Goal: Task Accomplishment & Management: Complete application form

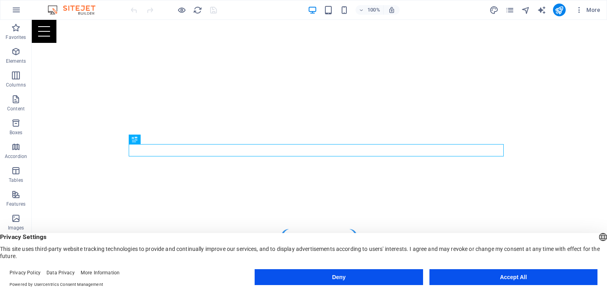
click at [518, 277] on button "Accept All" at bounding box center [513, 277] width 168 height 16
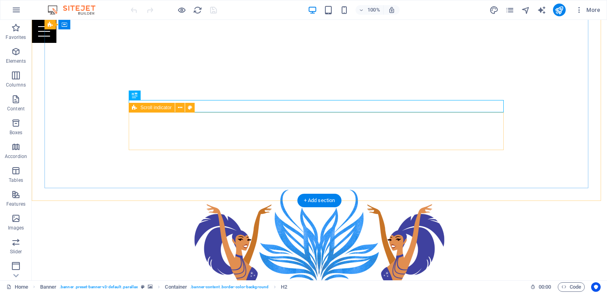
scroll to position [243, 0]
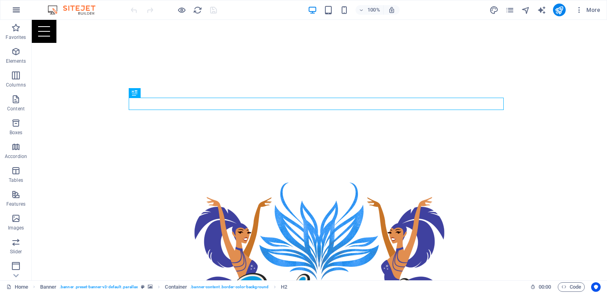
click at [13, 6] on icon "button" at bounding box center [17, 10] width 10 height 10
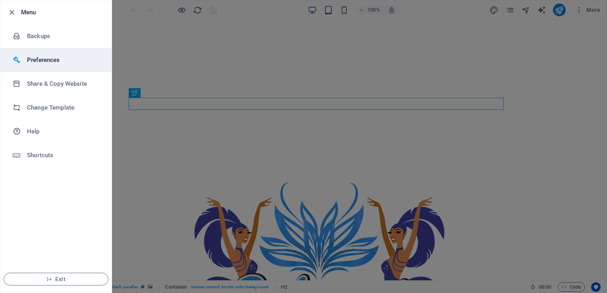
click at [78, 66] on li "Preferences" at bounding box center [55, 60] width 111 height 24
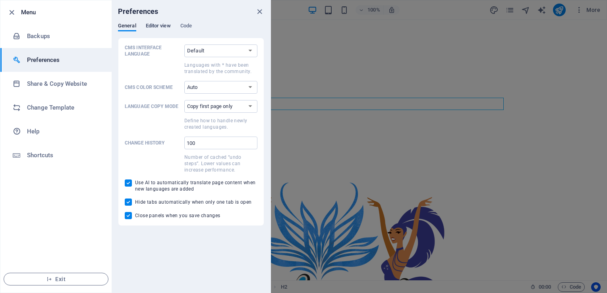
click at [157, 29] on span "Editor view" at bounding box center [158, 26] width 25 height 11
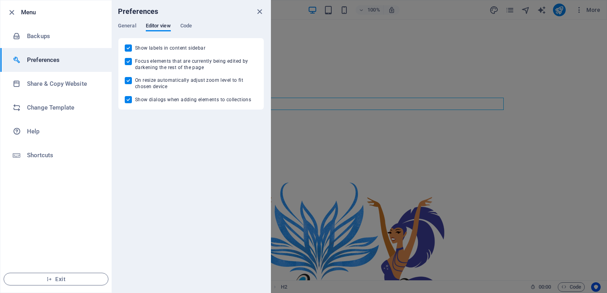
click at [195, 29] on div "General Editor view Code" at bounding box center [191, 30] width 146 height 15
click at [187, 28] on span "Code" at bounding box center [186, 26] width 12 height 11
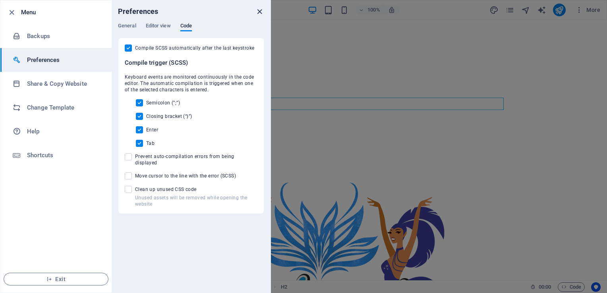
click at [261, 14] on icon "close" at bounding box center [259, 11] width 9 height 9
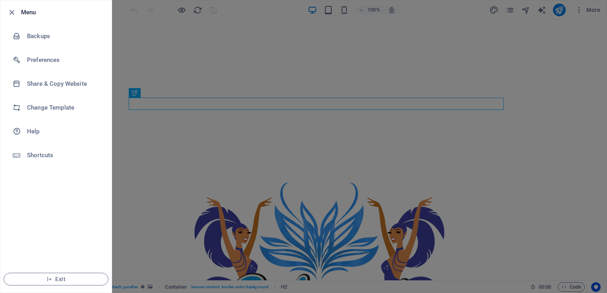
click at [151, 83] on div at bounding box center [303, 146] width 607 height 293
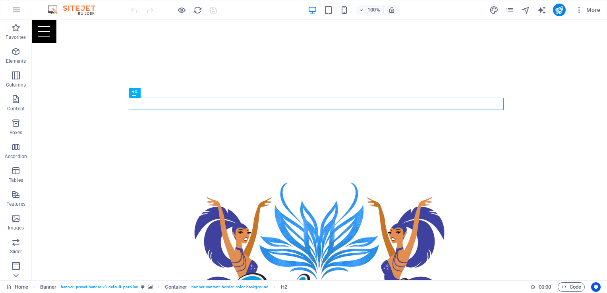
click at [515, 15] on div "More" at bounding box center [546, 10] width 114 height 13
click at [585, 11] on span "More" at bounding box center [587, 10] width 25 height 8
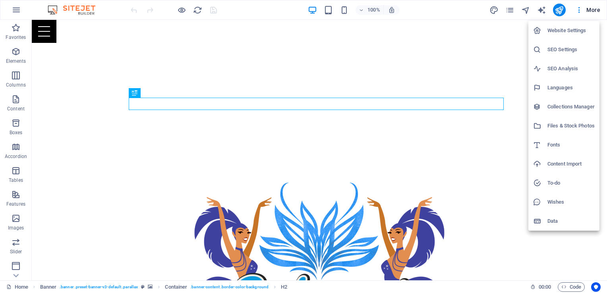
click at [578, 32] on h6 "Website Settings" at bounding box center [570, 31] width 47 height 10
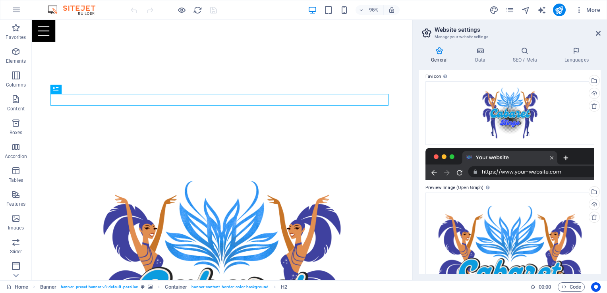
scroll to position [186, 0]
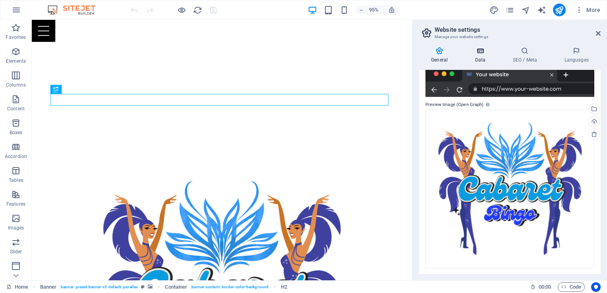
click at [485, 60] on h4 "Data" at bounding box center [482, 55] width 38 height 17
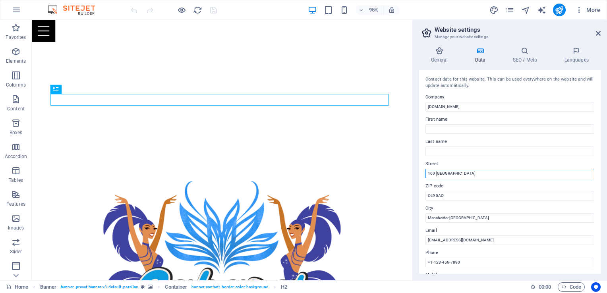
click at [487, 171] on input "100 Universal City Plaza" at bounding box center [509, 174] width 169 height 10
type input "1"
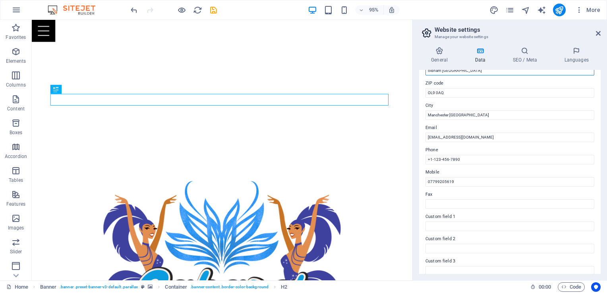
scroll to position [106, 0]
type input "oldham uk"
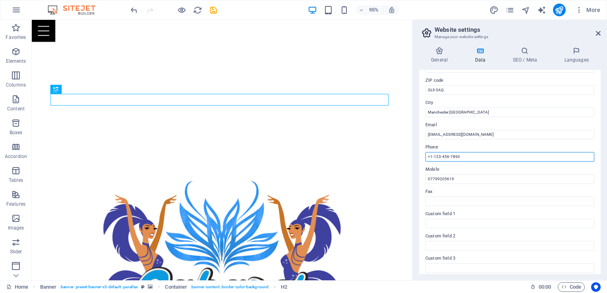
click at [466, 157] on input "+1-123-456-7890" at bounding box center [509, 157] width 169 height 10
type input "+"
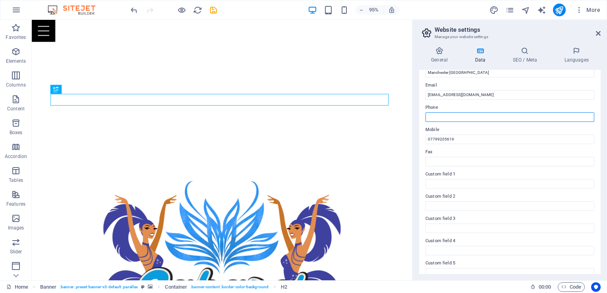
scroll to position [177, 0]
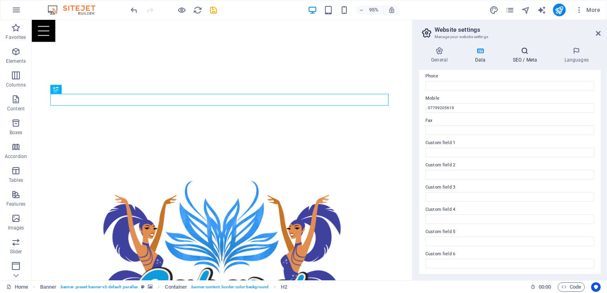
click at [517, 60] on h4 "SEO / Meta" at bounding box center [527, 55] width 52 height 17
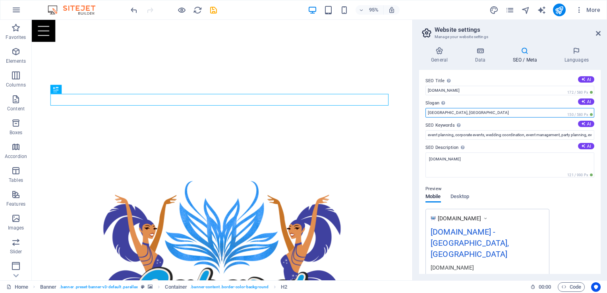
click at [497, 114] on input "Los Angeles, CA" at bounding box center [509, 113] width 169 height 10
type input "L"
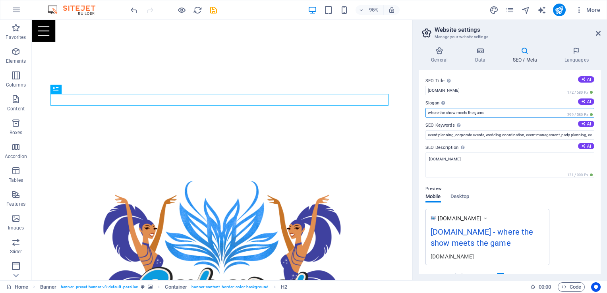
click at [429, 113] on input "where the show meets the game" at bounding box center [509, 113] width 169 height 10
click at [442, 112] on input "Where the show meets the game" at bounding box center [509, 113] width 169 height 10
type input "Where the show meets the game"
click at [460, 197] on span "Desktop" at bounding box center [459, 197] width 19 height 11
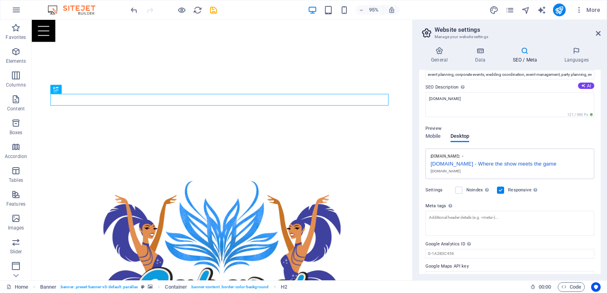
scroll to position [73, 0]
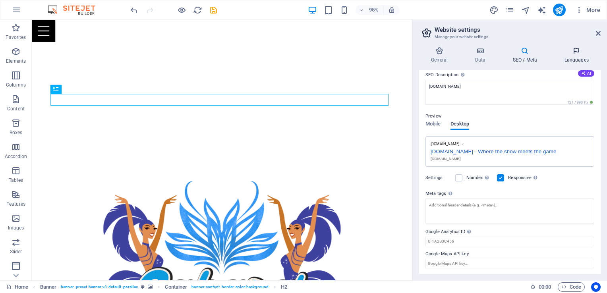
click at [572, 56] on h4 "Languages" at bounding box center [576, 55] width 48 height 17
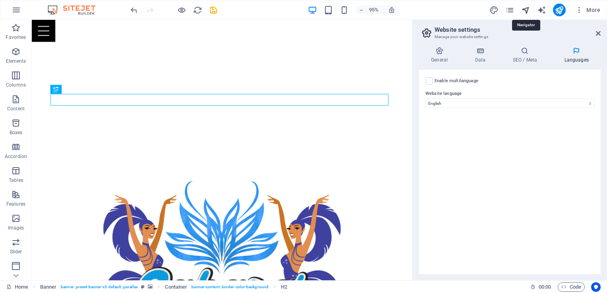
click at [528, 6] on icon "navigator" at bounding box center [525, 10] width 9 height 9
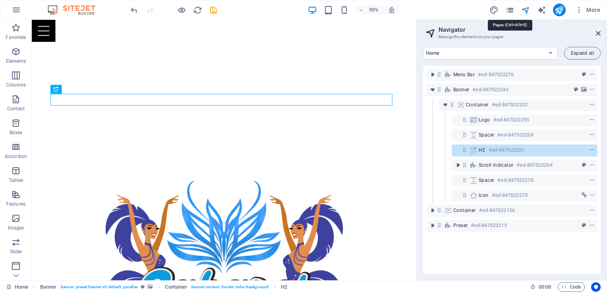
click at [512, 7] on icon "pages" at bounding box center [509, 10] width 9 height 9
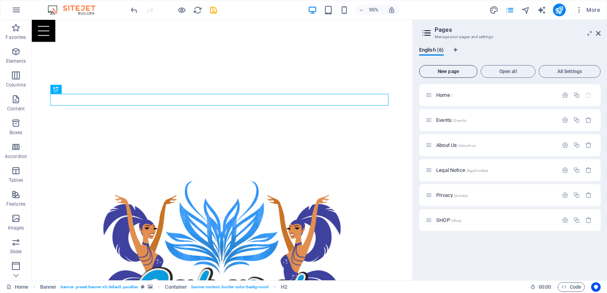
click at [451, 73] on span "New page" at bounding box center [448, 71] width 51 height 5
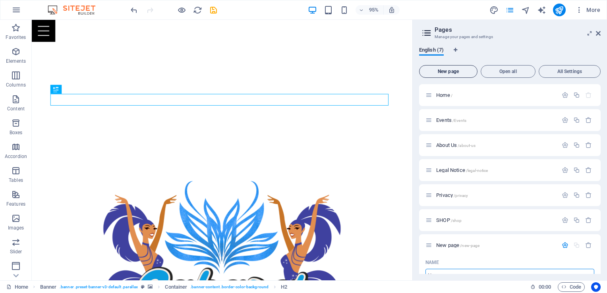
scroll to position [7, 0]
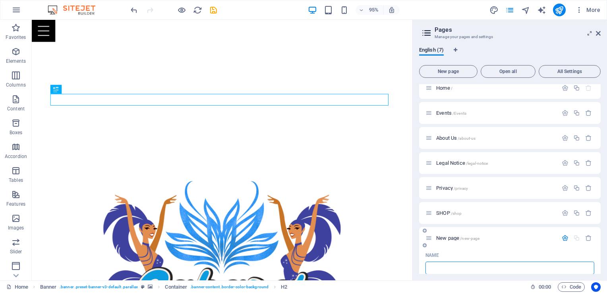
type input "/"
type input "Lin"
type input "/li"
type input "Li"
type input "Link"
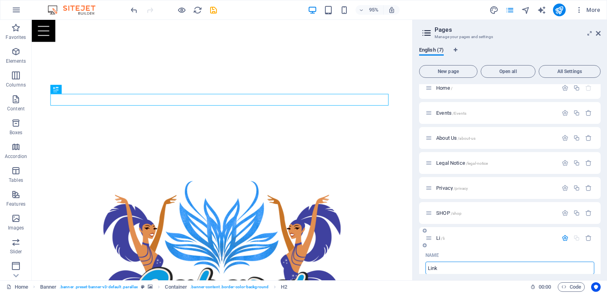
type input "/link"
type input "Link"
type input "Link Tree"
type input "/link-tre"
type input "Link Tre"
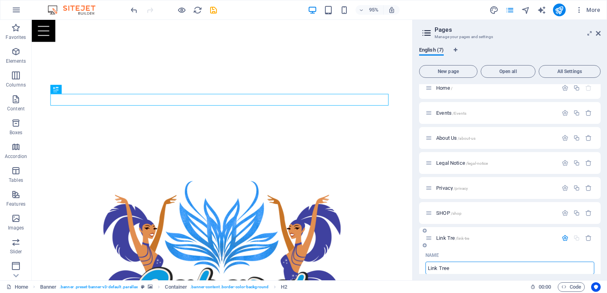
type input "Link Tree"
type input "/link-tree"
type input "Link Tree"
click at [565, 236] on icon "button" at bounding box center [565, 238] width 7 height 7
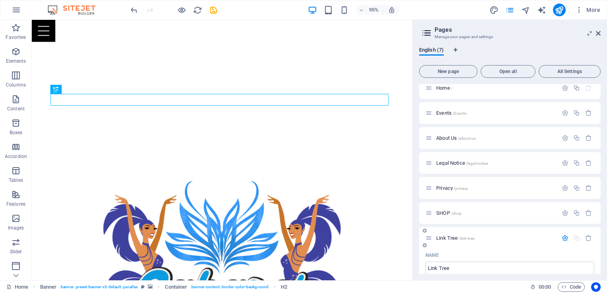
scroll to position [0, 0]
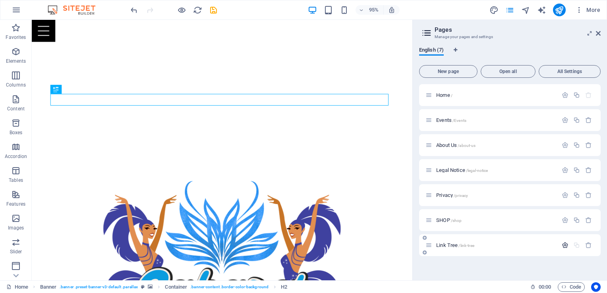
click at [564, 247] on icon "button" at bounding box center [565, 245] width 7 height 7
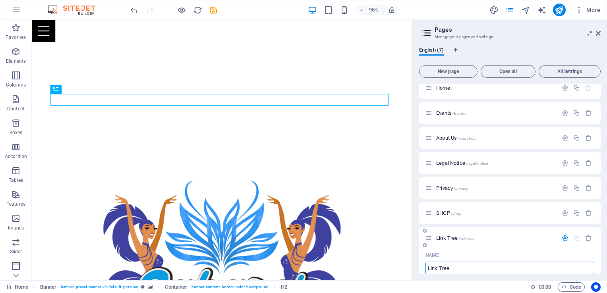
click at [564, 247] on div "Link Tree /link-tree" at bounding box center [510, 238] width 182 height 22
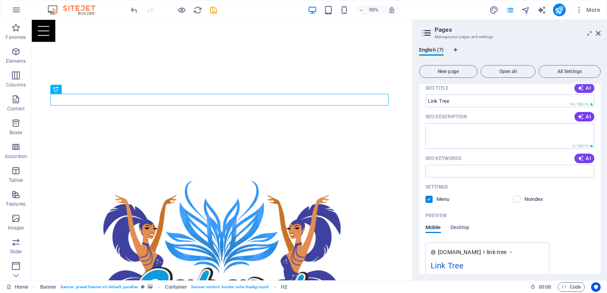
scroll to position [273, 0]
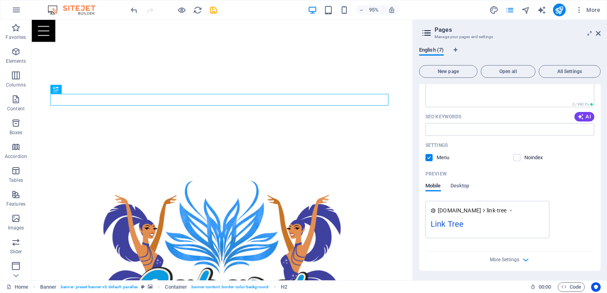
click at [427, 158] on label at bounding box center [428, 157] width 7 height 7
click at [0, 0] on input "checkbox" at bounding box center [0, 0] width 0 height 0
click at [427, 158] on label at bounding box center [428, 157] width 7 height 7
click at [0, 0] on input "checkbox" at bounding box center [0, 0] width 0 height 0
click at [427, 158] on label at bounding box center [428, 157] width 7 height 7
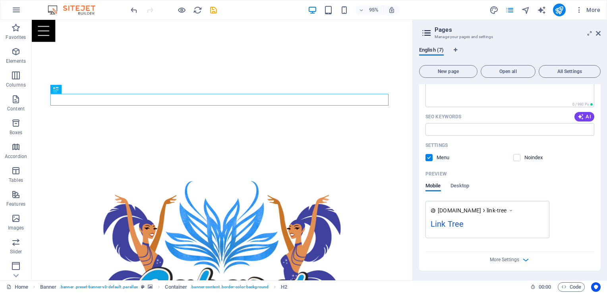
click at [0, 0] on input "checkbox" at bounding box center [0, 0] width 0 height 0
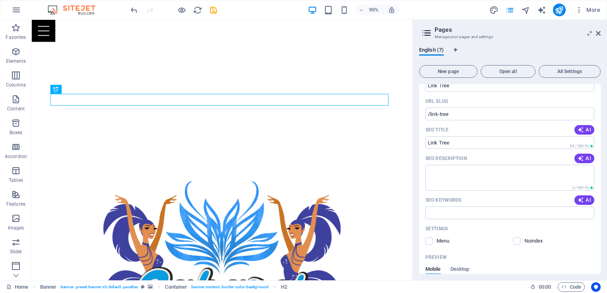
scroll to position [184, 0]
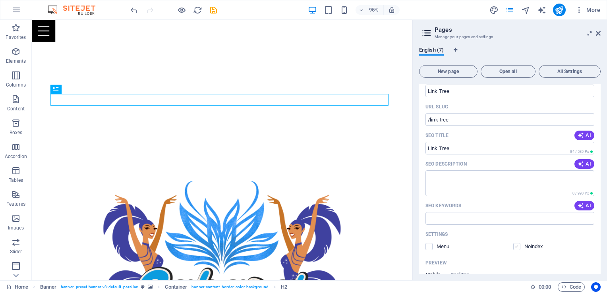
click at [513, 246] on label at bounding box center [516, 246] width 7 height 7
click at [0, 0] on input "checkbox" at bounding box center [0, 0] width 0 height 0
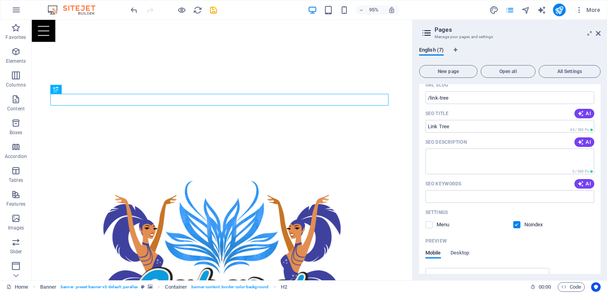
scroll to position [207, 0]
click at [516, 225] on label at bounding box center [516, 224] width 7 height 7
click at [0, 0] on input "checkbox" at bounding box center [0, 0] width 0 height 0
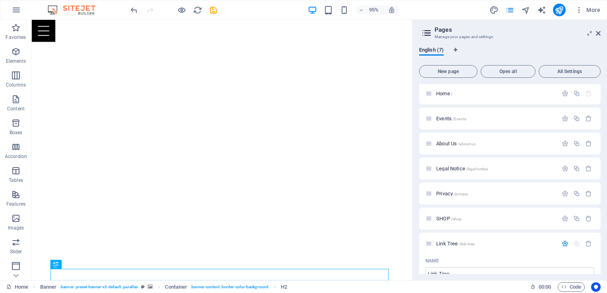
scroll to position [54, 0]
click at [474, 245] on p "Link Tree /link-tree" at bounding box center [495, 243] width 119 height 5
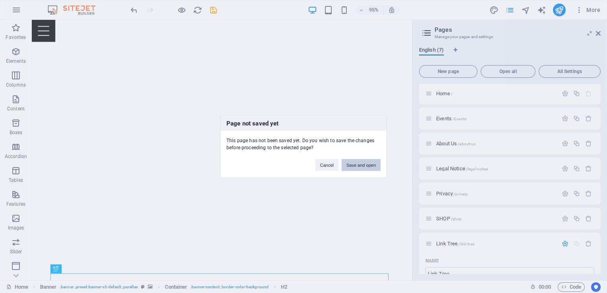
click at [357, 166] on button "Save and open" at bounding box center [361, 165] width 39 height 12
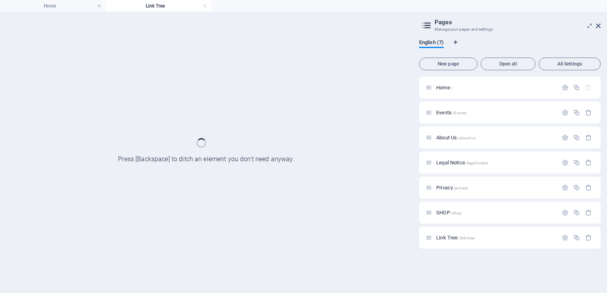
scroll to position [0, 0]
click at [474, 245] on div "Home / Events /Events About Us /about-us Legal Notice /legal-notice Privacy /pr…" at bounding box center [510, 163] width 182 height 172
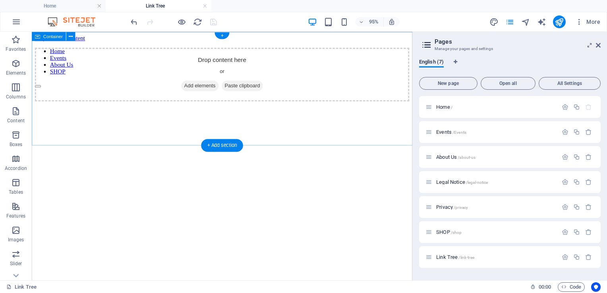
click at [215, 94] on span "Add elements" at bounding box center [208, 88] width 39 height 11
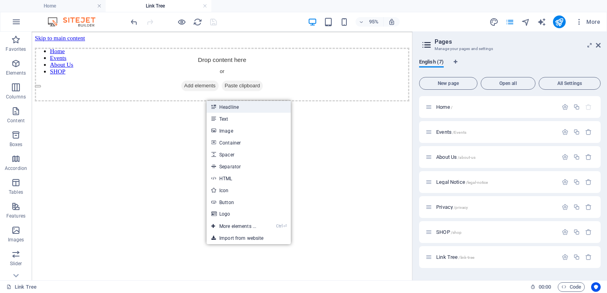
click at [222, 106] on link "Headline" at bounding box center [249, 107] width 84 height 12
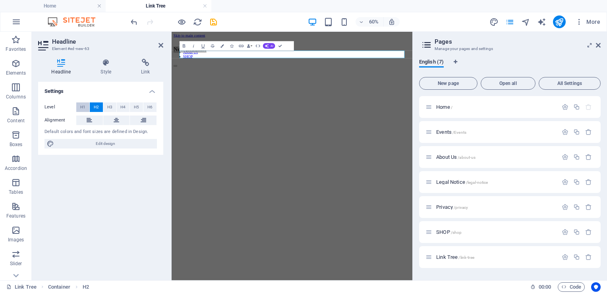
click at [87, 111] on button "H1" at bounding box center [82, 107] width 13 height 10
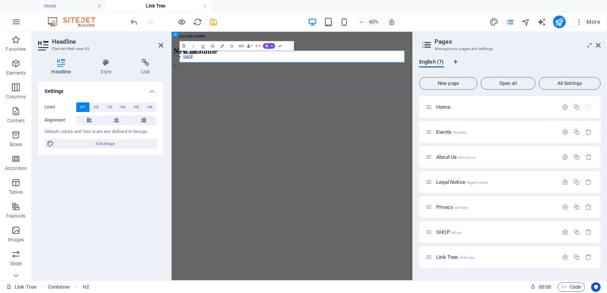
drag, startPoint x: 258, startPoint y: 143, endPoint x: 288, endPoint y: 79, distance: 70.2
click at [288, 72] on h1 "New headline" at bounding box center [372, 64] width 395 height 15
click at [301, 80] on html "Skip to main content Home Events About Us SHOP Leave us a review" at bounding box center [372, 56] width 401 height 48
click at [220, 80] on html "Skip to main content Home Events About Us SHOP Leave us a review" at bounding box center [372, 56] width 401 height 48
drag, startPoint x: 10, startPoint y: 67, endPoint x: 132, endPoint y: 44, distance: 124.9
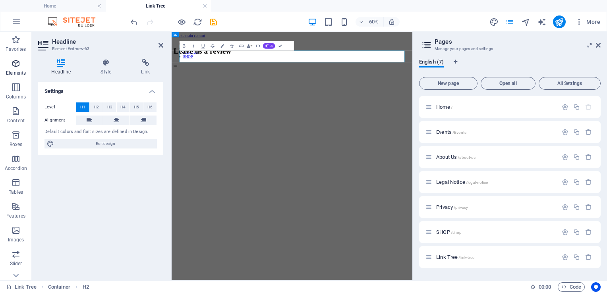
click at [10, 67] on span "Elements" at bounding box center [16, 68] width 32 height 19
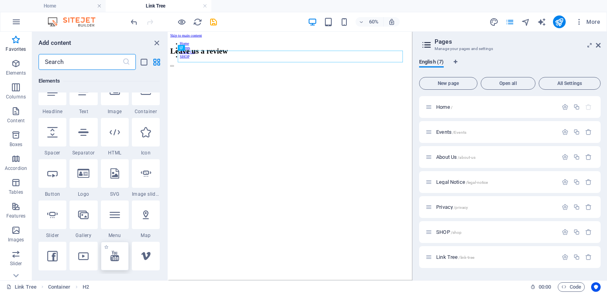
scroll to position [115, 0]
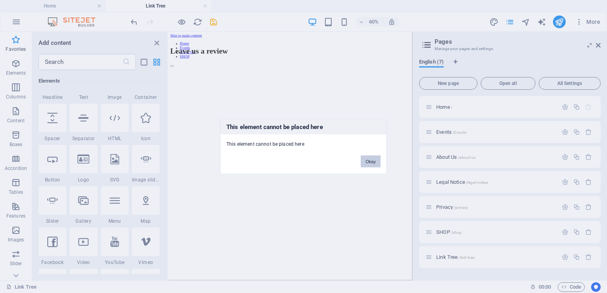
click at [367, 160] on button "Okay" at bounding box center [371, 162] width 20 height 12
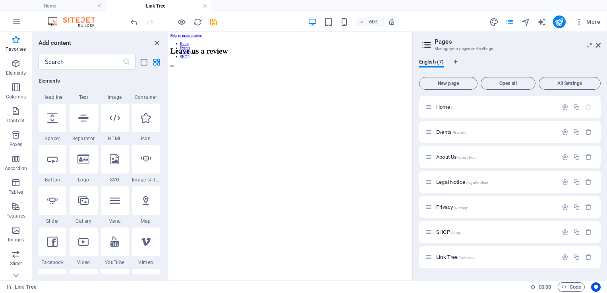
click at [147, 101] on div "1 Star Headline 1 Star Text 1 Star Image 1 Star Container 1 Star Spacer 1 Star …" at bounding box center [99, 205] width 121 height 286
click at [149, 96] on span "Container" at bounding box center [146, 97] width 28 height 6
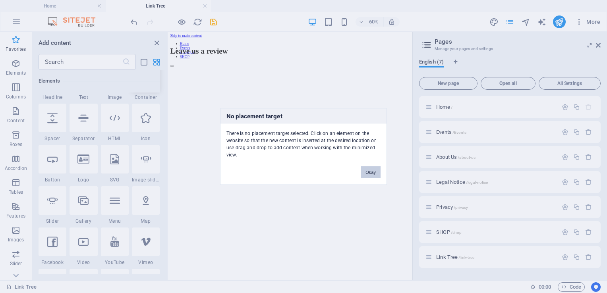
click at [370, 170] on button "Okay" at bounding box center [371, 172] width 20 height 12
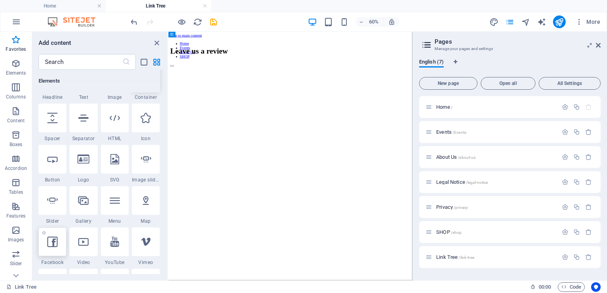
click at [51, 237] on icon at bounding box center [52, 242] width 10 height 10
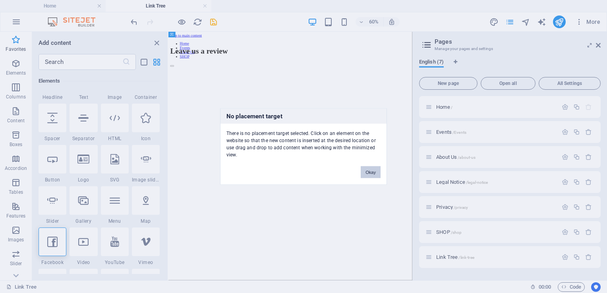
click at [375, 170] on button "Okay" at bounding box center [371, 172] width 20 height 12
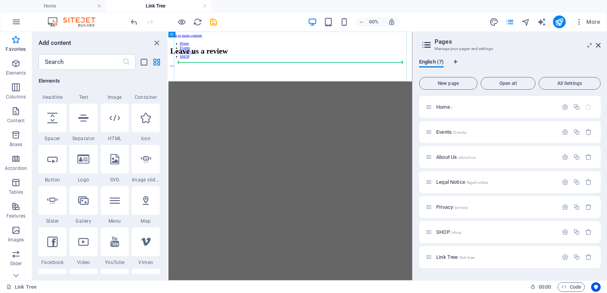
select select "%"
select select "px"
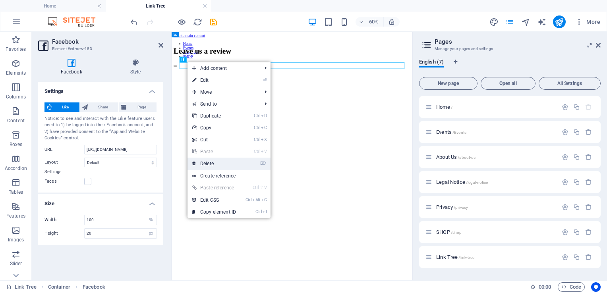
click at [230, 164] on link "⌦ Delete" at bounding box center [214, 164] width 53 height 12
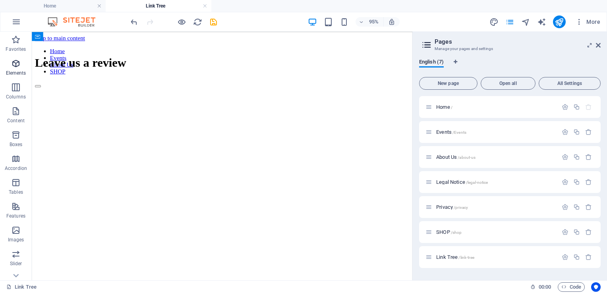
click at [16, 70] on p "Elements" at bounding box center [16, 73] width 20 height 6
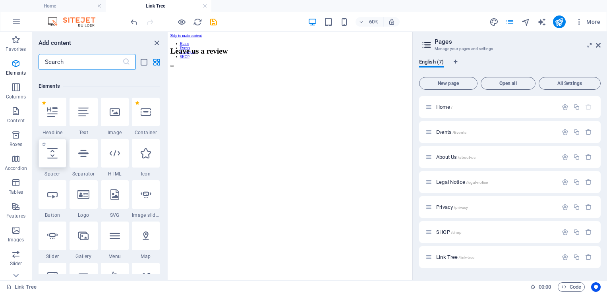
scroll to position [84, 0]
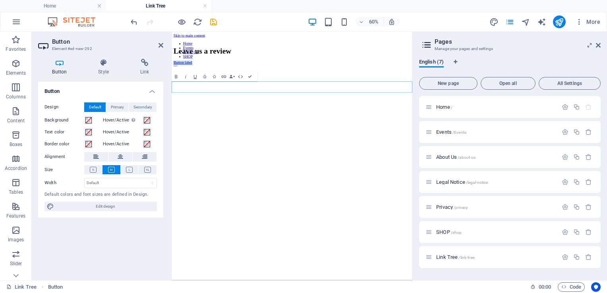
click at [206, 87] on link "Button label" at bounding box center [190, 83] width 31 height 7
click at [111, 104] on span "Primary" at bounding box center [117, 107] width 13 height 10
click at [99, 104] on span "Default" at bounding box center [95, 107] width 12 height 10
click at [146, 119] on span at bounding box center [147, 120] width 6 height 6
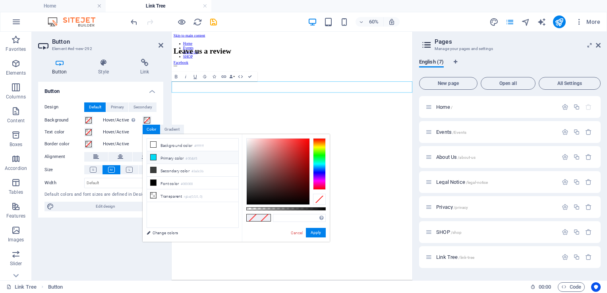
click at [189, 156] on small "#00dbf5" at bounding box center [192, 159] width 12 height 6
type input "#00dbf5"
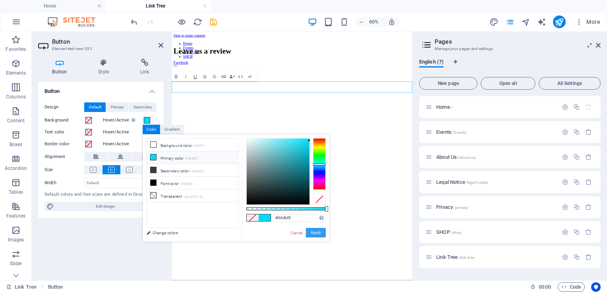
click at [311, 231] on button "Apply" at bounding box center [316, 233] width 20 height 10
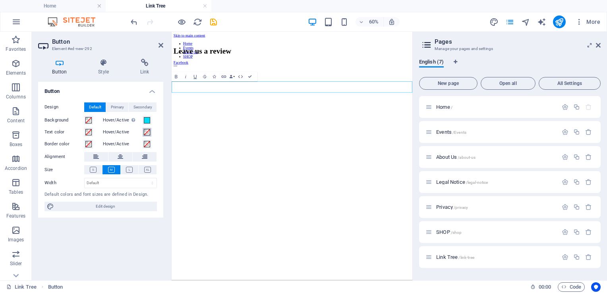
click at [145, 132] on span at bounding box center [147, 132] width 6 height 6
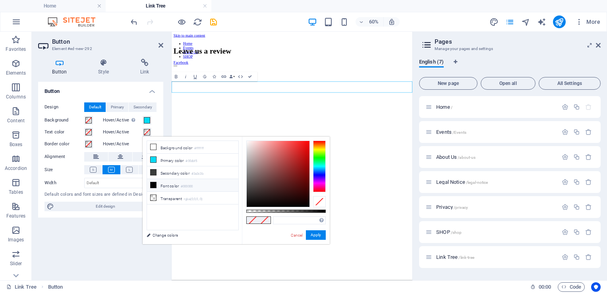
click at [195, 181] on li "Font color #000000" at bounding box center [192, 185] width 91 height 13
type input "#000000"
click at [315, 234] on button "Apply" at bounding box center [316, 235] width 20 height 10
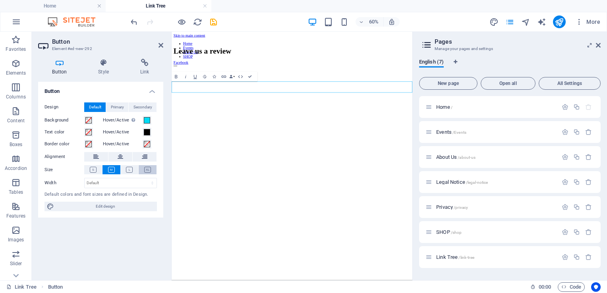
click at [147, 173] on button at bounding box center [148, 169] width 18 height 9
drag, startPoint x: 242, startPoint y: 75, endPoint x: 237, endPoint y: 74, distance: 5.6
click at [237, 74] on button "HTML" at bounding box center [240, 77] width 9 height 10
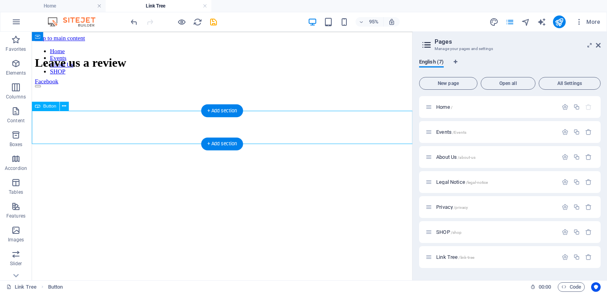
click at [77, 87] on div "Facebook" at bounding box center [232, 83] width 394 height 7
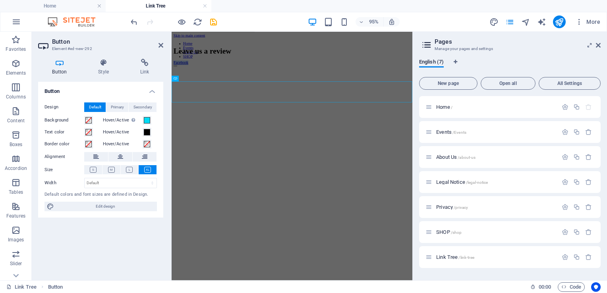
click at [75, 139] on label "Border color" at bounding box center [64, 144] width 40 height 10
click at [84, 140] on button "Border color" at bounding box center [88, 144] width 9 height 9
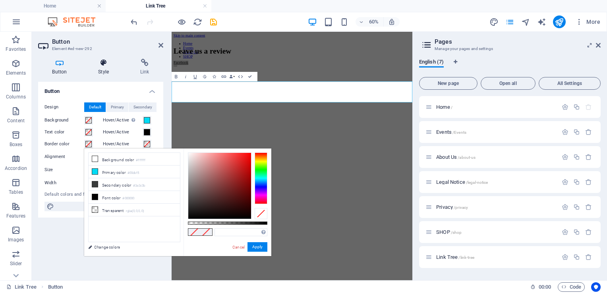
click at [103, 67] on h4 "Style" at bounding box center [105, 67] width 42 height 17
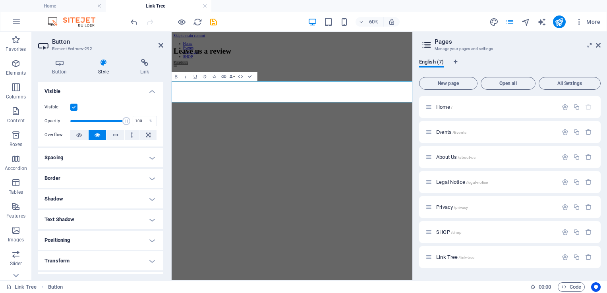
click at [103, 67] on h4 "Style" at bounding box center [105, 67] width 42 height 17
drag, startPoint x: 151, startPoint y: 58, endPoint x: 144, endPoint y: 62, distance: 8.0
click at [144, 62] on div "Button Style Link Button Design Default Primary Secondary Background Hover/Acti…" at bounding box center [101, 166] width 138 height 228
click at [144, 62] on icon at bounding box center [144, 63] width 37 height 8
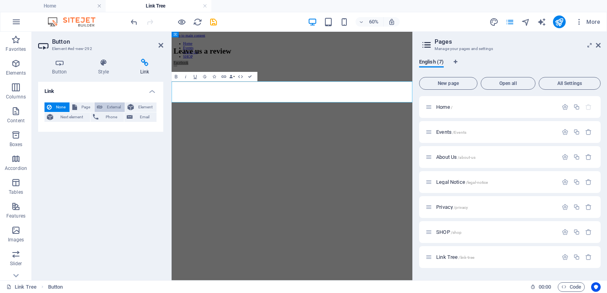
click at [114, 107] on span "External" at bounding box center [113, 107] width 17 height 10
select select "blank"
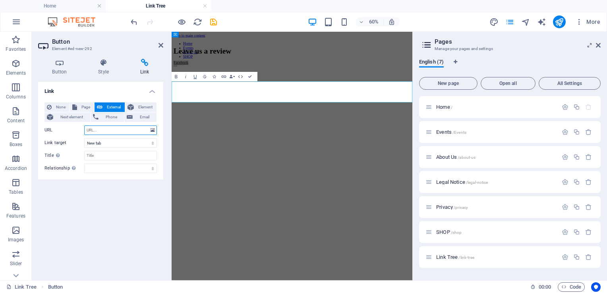
paste input "https://www.facebook.com/Cabaretbingo"
type input "https://www.facebook.com/Cabaretbingo"
click at [100, 153] on input "Title Additional link description, should not be the same as the link text. The…" at bounding box center [120, 156] width 73 height 10
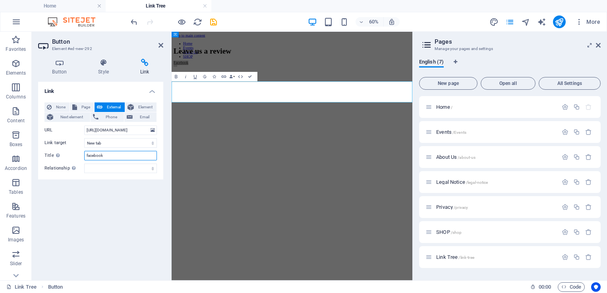
type input "facebook"
click at [133, 224] on div "Link None Page External Element Next element Phone Email Page Home Events About…" at bounding box center [100, 178] width 125 height 192
click at [58, 66] on icon at bounding box center [59, 63] width 43 height 8
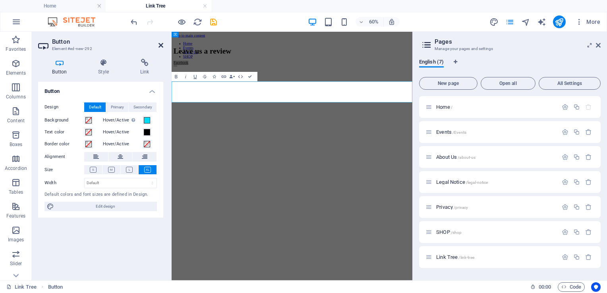
click at [160, 44] on icon at bounding box center [161, 45] width 5 height 6
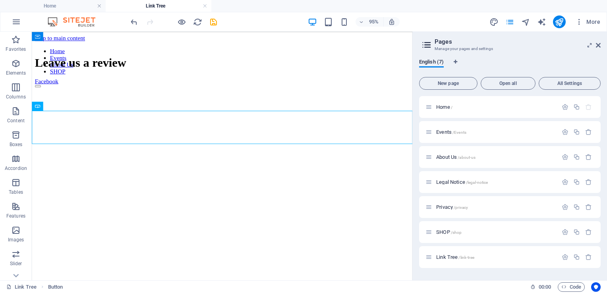
click at [184, 91] on html "Skip to main content Home Events About Us SHOP Leave us a review Facebook" at bounding box center [232, 61] width 400 height 59
click at [16, 86] on icon "button" at bounding box center [16, 88] width 10 height 10
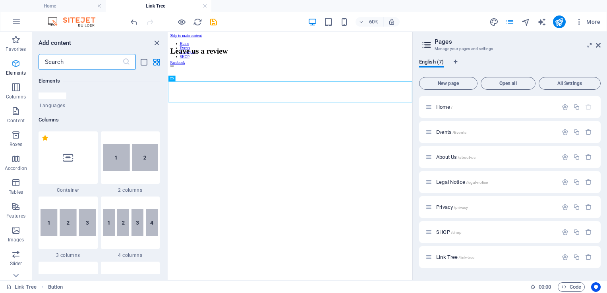
scroll to position [393, 0]
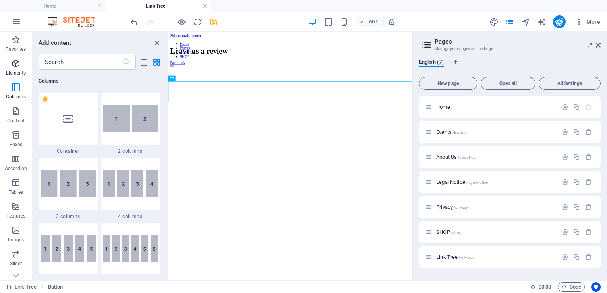
click at [18, 72] on p "Elements" at bounding box center [16, 73] width 20 height 6
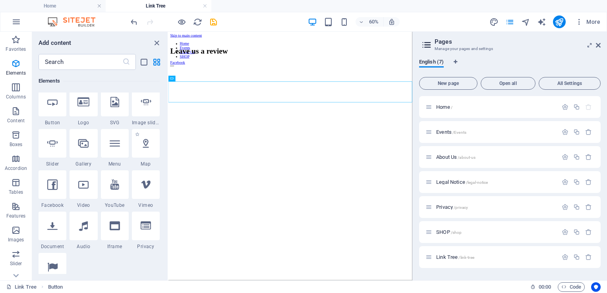
scroll to position [175, 0]
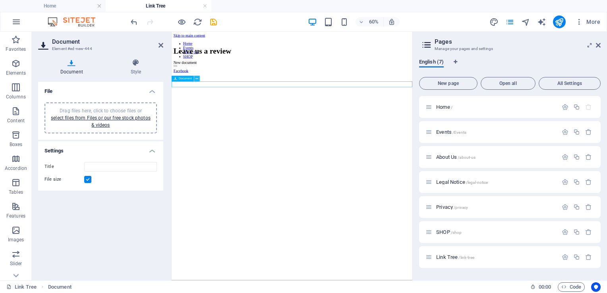
click at [197, 79] on icon at bounding box center [196, 78] width 3 height 5
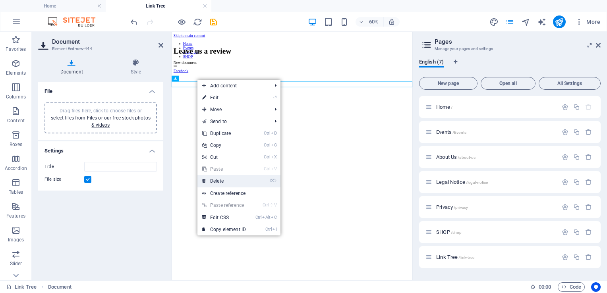
click at [230, 177] on link "⌦ Delete" at bounding box center [223, 181] width 53 height 12
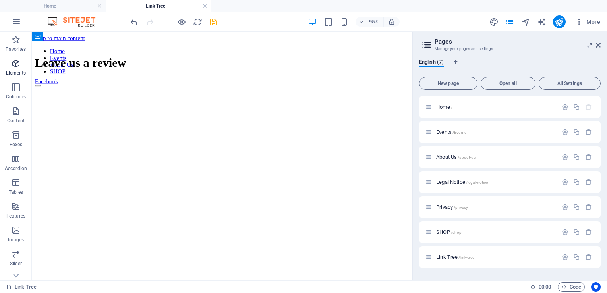
click at [14, 68] on icon "button" at bounding box center [16, 64] width 10 height 10
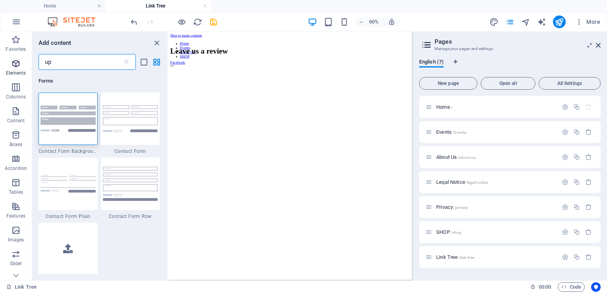
scroll to position [0, 0]
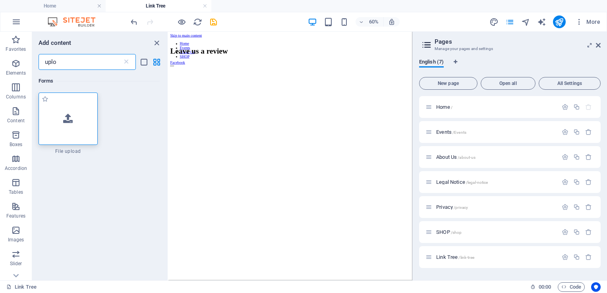
type input "uplo"
click at [80, 134] on div at bounding box center [68, 119] width 59 height 52
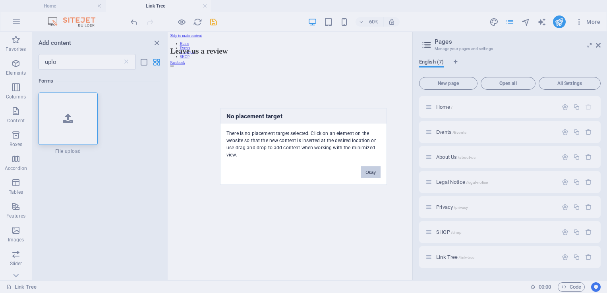
click at [375, 173] on button "Okay" at bounding box center [371, 172] width 20 height 12
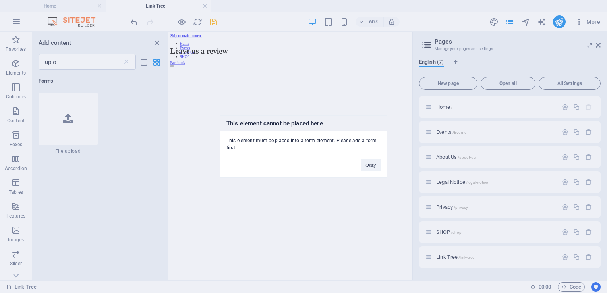
click at [299, 156] on div "This element cannot be placed here This element must be placed into a form elem…" at bounding box center [303, 147] width 167 height 62
click at [376, 164] on button "Okay" at bounding box center [371, 165] width 20 height 12
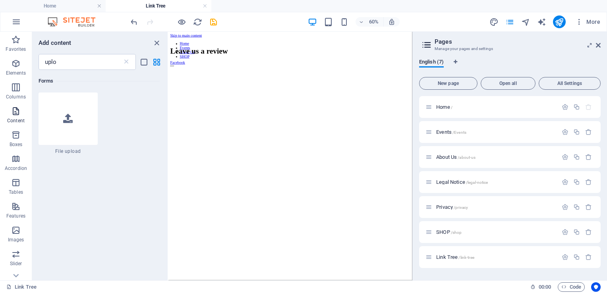
scroll to position [11, 0]
click at [27, 58] on span "Elements" at bounding box center [16, 57] width 32 height 19
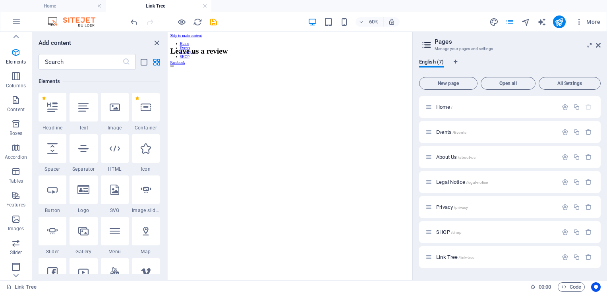
scroll to position [2, 0]
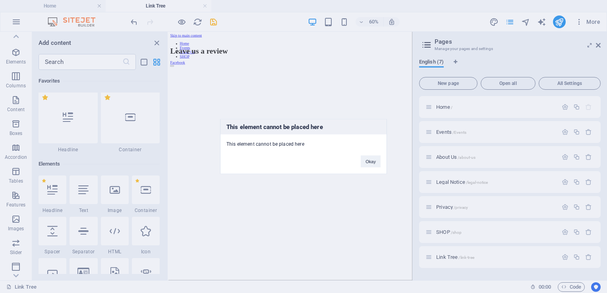
click at [373, 173] on div "This element cannot be placed here This element cannot be placed here Okay" at bounding box center [303, 146] width 167 height 55
click at [373, 161] on button "Okay" at bounding box center [371, 162] width 20 height 12
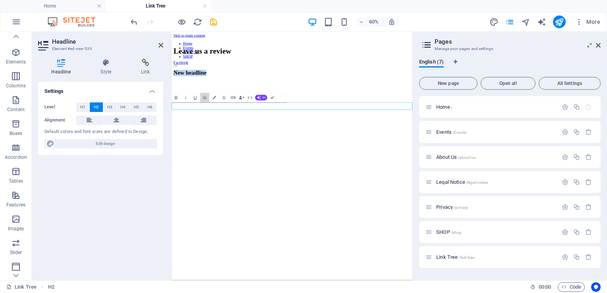
drag, startPoint x: 79, startPoint y: 128, endPoint x: 148, endPoint y: 177, distance: 84.3
click at [148, 177] on div "Headline Element #ed-new-539 Headline Style Link Settings Level H1 H2 H3 H4 H5 …" at bounding box center [222, 156] width 381 height 249
click at [80, 103] on span "H1" at bounding box center [82, 107] width 5 height 10
click at [308, 110] on h1 "New headline" at bounding box center [372, 103] width 395 height 15
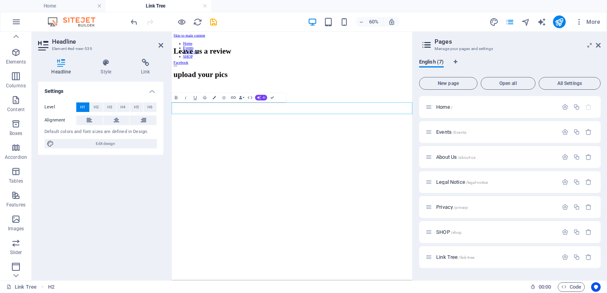
click at [296, 119] on html "Skip to main content Home Events About Us SHOP Leave us a review Facebook ​uplo…" at bounding box center [372, 75] width 401 height 87
drag, startPoint x: 296, startPoint y: 246, endPoint x: 211, endPoint y: 170, distance: 114.2
click at [292, 119] on html "Skip to main content Home Events About Us SHOP Leave us a review Facebook ​uplo…" at bounding box center [372, 75] width 401 height 87
click at [8, 113] on span "Content" at bounding box center [16, 104] width 32 height 19
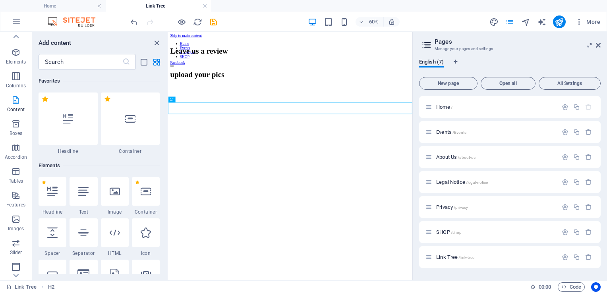
scroll to position [57, 0]
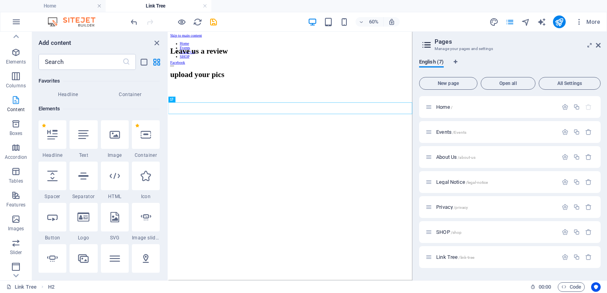
click at [13, 104] on icon "button" at bounding box center [16, 100] width 10 height 10
click at [63, 64] on input "text" at bounding box center [81, 62] width 84 height 16
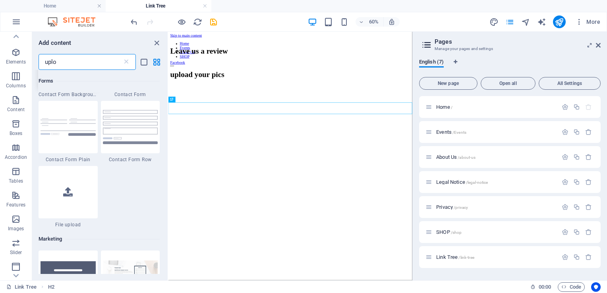
scroll to position [0, 0]
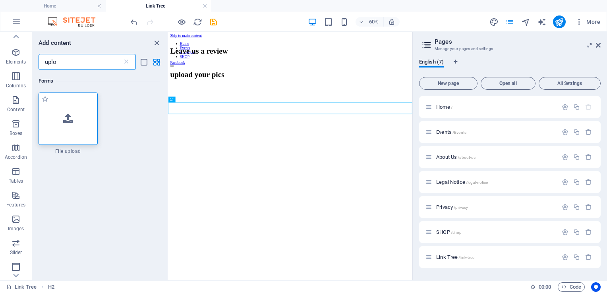
type input "uplo"
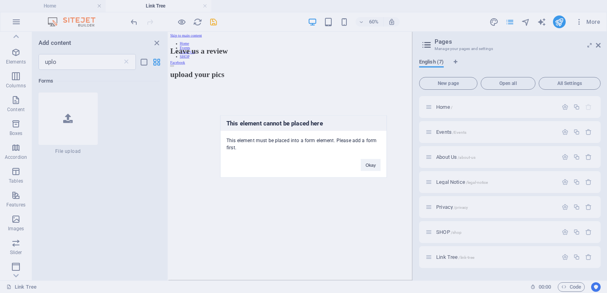
click at [358, 166] on div "Okay" at bounding box center [371, 161] width 32 height 20
click at [372, 168] on button "Okay" at bounding box center [371, 165] width 20 height 12
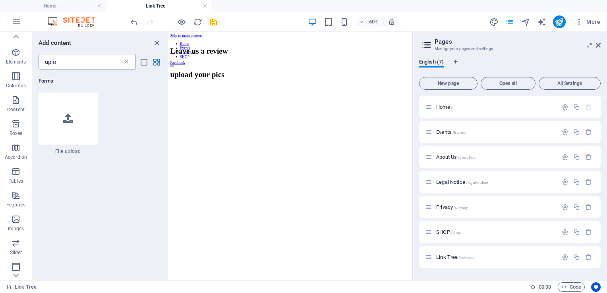
click at [128, 63] on icon at bounding box center [126, 62] width 8 height 8
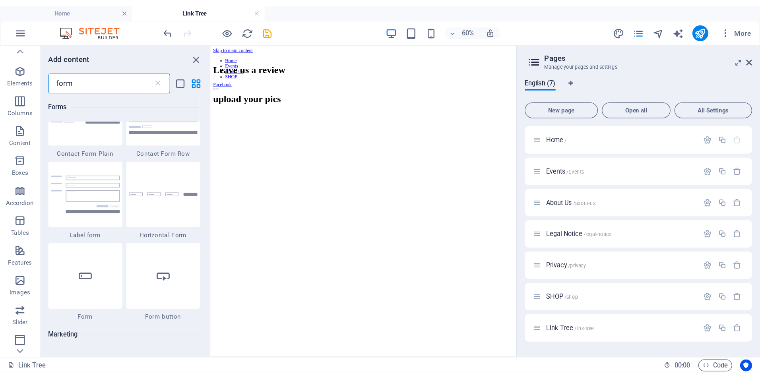
scroll to position [399, 0]
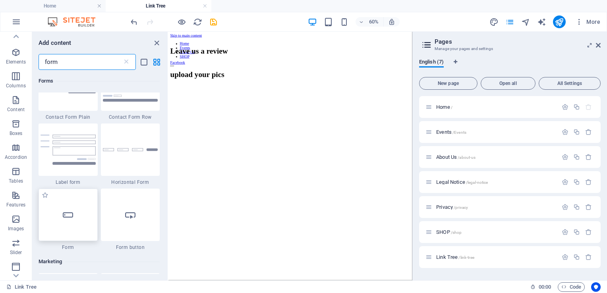
type input "form"
click at [85, 218] on div at bounding box center [68, 215] width 59 height 52
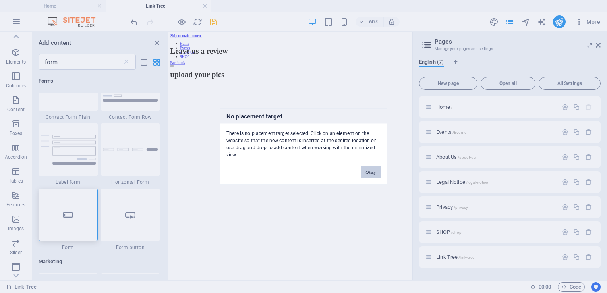
click at [377, 171] on button "Okay" at bounding box center [371, 172] width 20 height 12
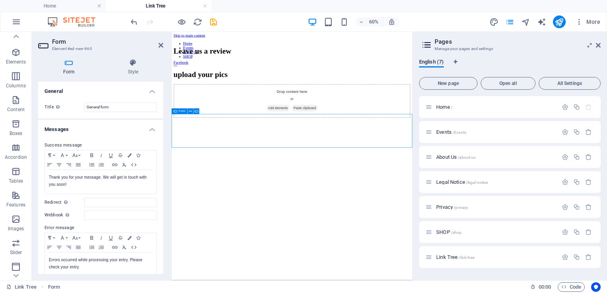
click at [352, 165] on span "Add elements" at bounding box center [348, 159] width 39 height 11
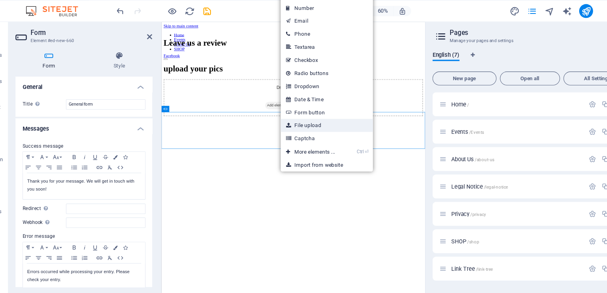
click at [306, 123] on link "File upload" at bounding box center [322, 126] width 84 height 12
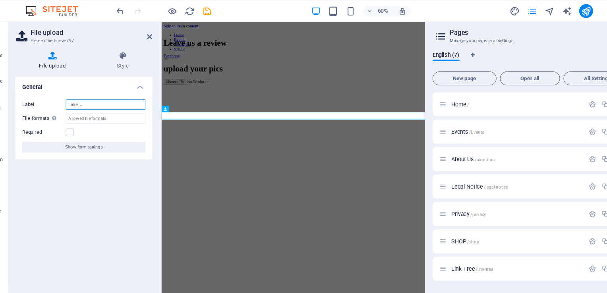
click at [136, 106] on input "Label" at bounding box center [120, 107] width 73 height 10
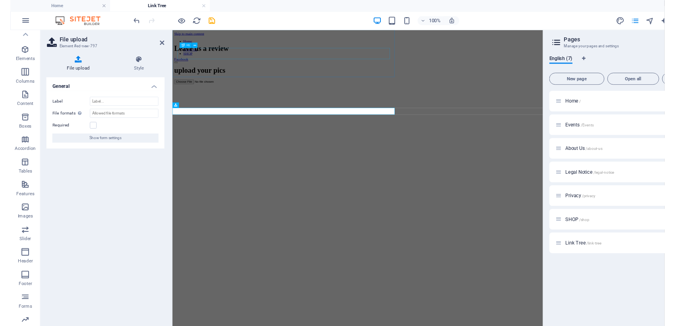
scroll to position [11, 0]
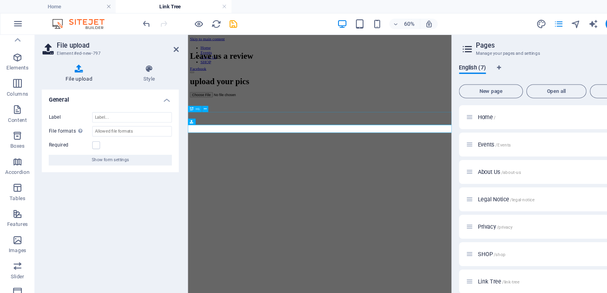
click at [241, 113] on div "upload your pics" at bounding box center [388, 106] width 395 height 15
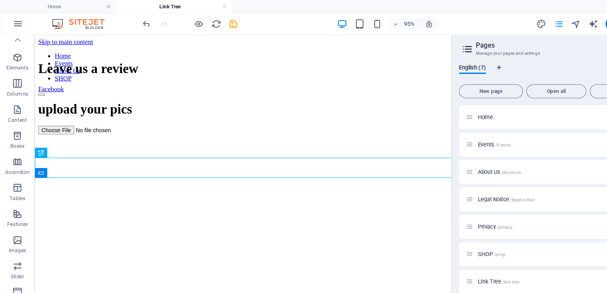
click at [188, 133] on html "Skip to main content Home Events About Us SHOP Leave us a review Facebook uploa…" at bounding box center [235, 84] width 400 height 99
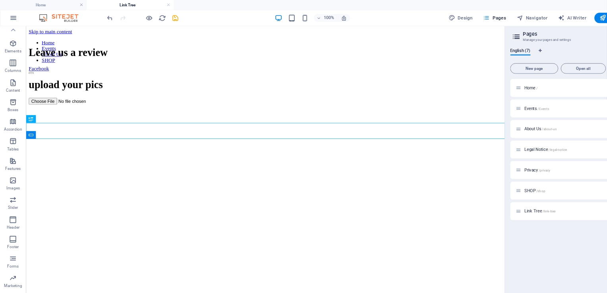
scroll to position [0, 0]
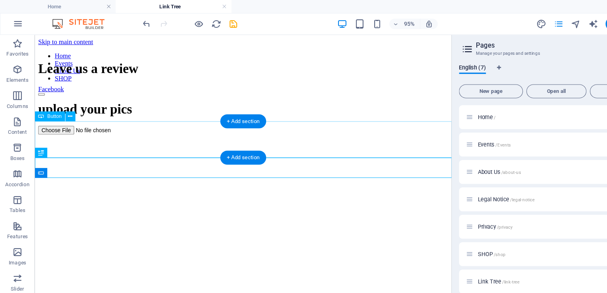
drag, startPoint x: 582, startPoint y: 37, endPoint x: 379, endPoint y: 125, distance: 221.7
click at [379, 90] on div "Facebook" at bounding box center [235, 86] width 394 height 7
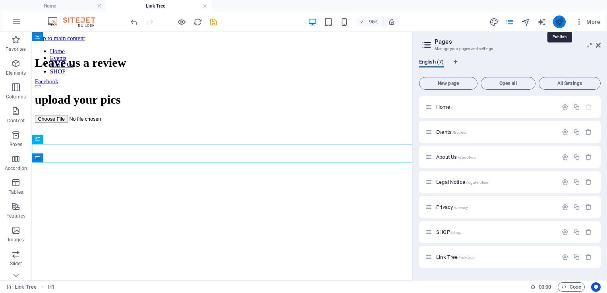
click at [563, 23] on icon "publish" at bounding box center [559, 21] width 9 height 9
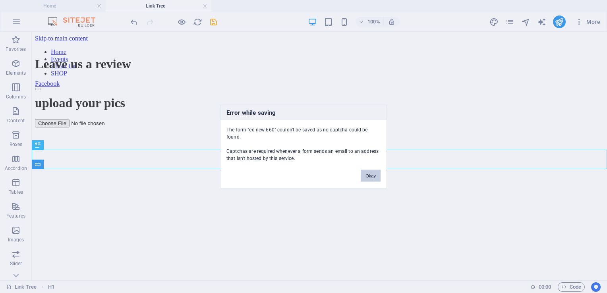
click at [376, 177] on button "Okay" at bounding box center [371, 176] width 20 height 12
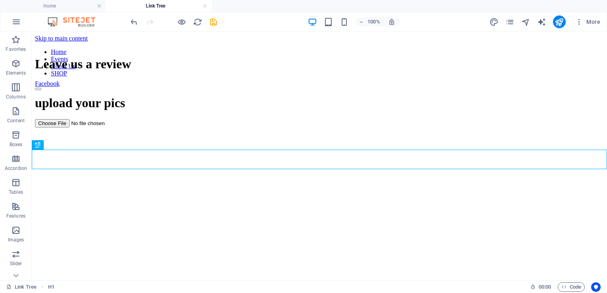
click at [383, 131] on html "Skip to main content Home Events About Us SHOP Leave us a review Facebook uploa…" at bounding box center [319, 81] width 575 height 99
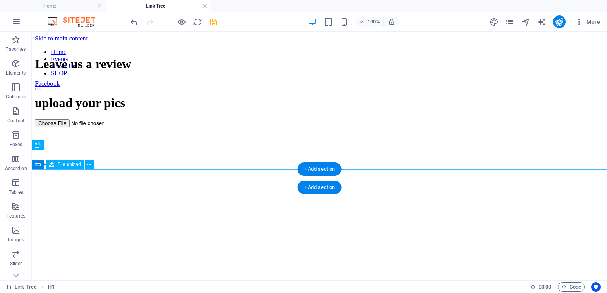
click at [103, 128] on div at bounding box center [319, 123] width 569 height 8
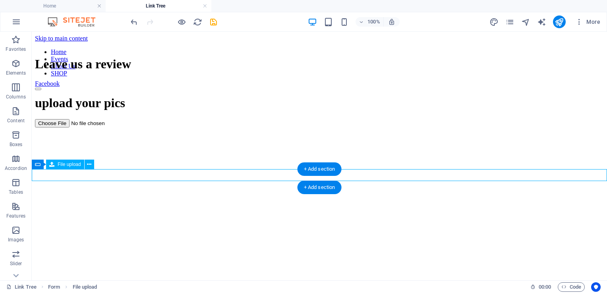
click at [103, 128] on div at bounding box center [319, 123] width 569 height 8
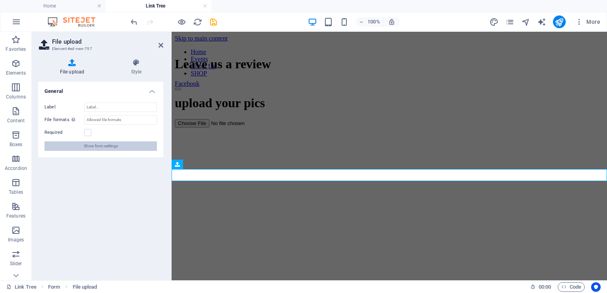
click at [129, 147] on button "Show form settings" at bounding box center [100, 146] width 112 height 10
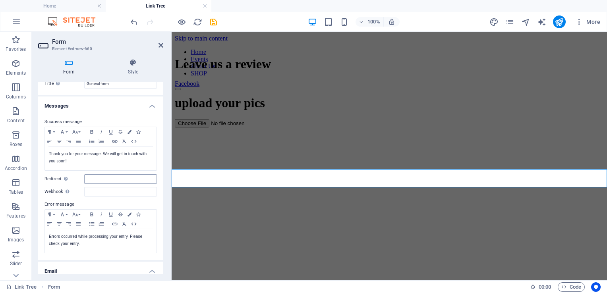
scroll to position [24, 0]
click at [101, 166] on div "Thank you for your message. We will get in touch with you soon!" at bounding box center [101, 158] width 112 height 24
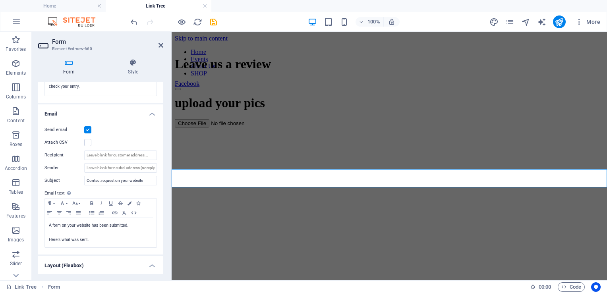
scroll to position [181, 0]
click at [145, 182] on input "Contact request on your website" at bounding box center [120, 181] width 73 height 10
type input "C"
type input "Pictures"
click at [100, 170] on input "Sender" at bounding box center [120, 168] width 73 height 10
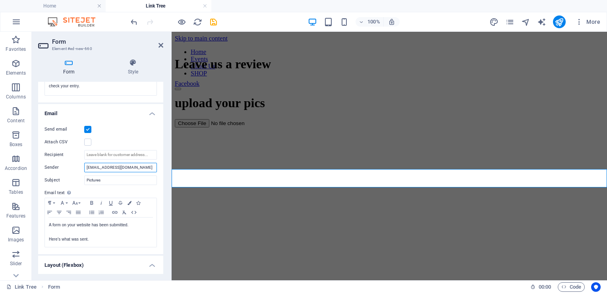
drag, startPoint x: 139, startPoint y: 168, endPoint x: 73, endPoint y: 165, distance: 66.4
click at [73, 165] on div "Sender info@cabaretbingo.co.uk" at bounding box center [100, 168] width 112 height 10
type input "[EMAIL_ADDRESS][DOMAIN_NAME]"
click at [113, 155] on input "Recipient" at bounding box center [120, 155] width 73 height 10
paste input "https://www.facebook.com/Cabaretbingo"
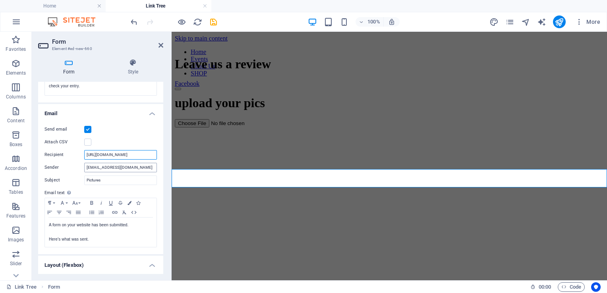
scroll to position [0, 0]
type input "h"
type input "[EMAIL_ADDRESS][DOMAIN_NAME]"
click at [559, 23] on icon "publish" at bounding box center [559, 21] width 9 height 9
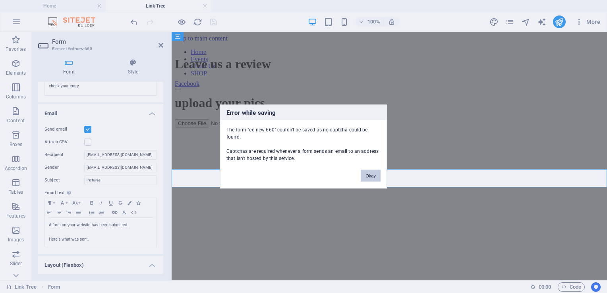
click at [370, 174] on button "Okay" at bounding box center [371, 176] width 20 height 12
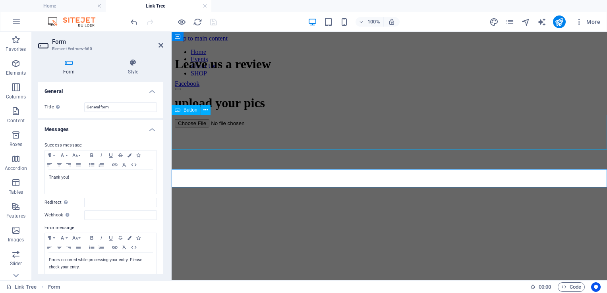
click at [335, 87] on div "Facebook" at bounding box center [389, 83] width 429 height 7
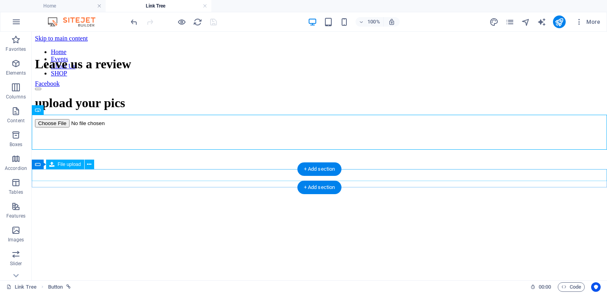
click at [44, 128] on div at bounding box center [319, 123] width 569 height 8
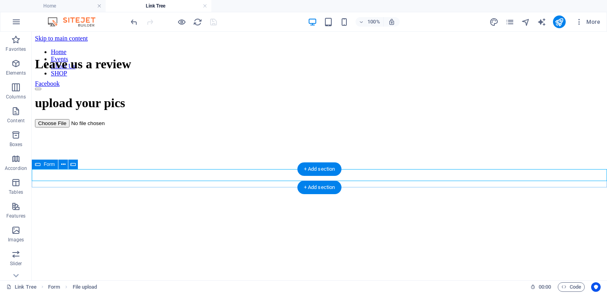
click at [64, 128] on div at bounding box center [319, 123] width 569 height 8
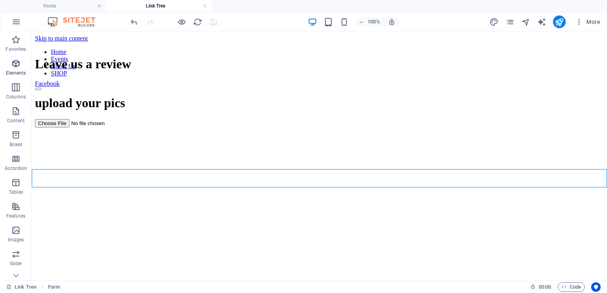
click at [20, 70] on p "Elements" at bounding box center [16, 73] width 20 height 6
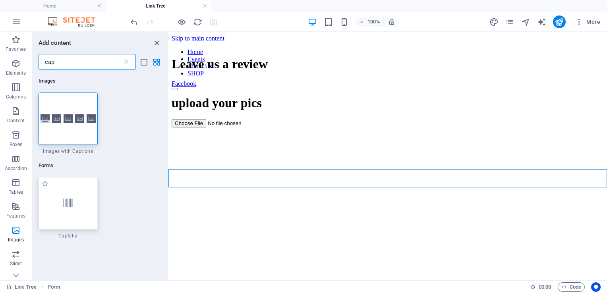
type input "cap"
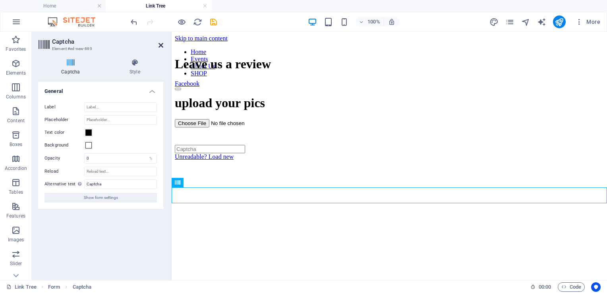
click at [162, 48] on icon at bounding box center [161, 45] width 5 height 6
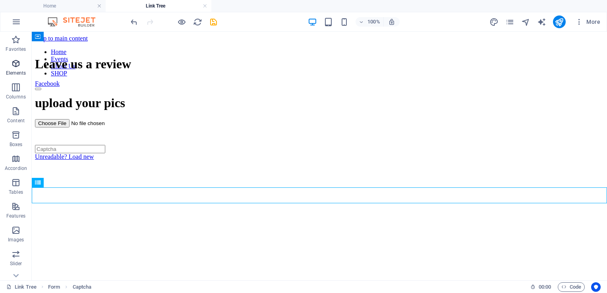
click at [12, 75] on p "Elements" at bounding box center [16, 73] width 20 height 6
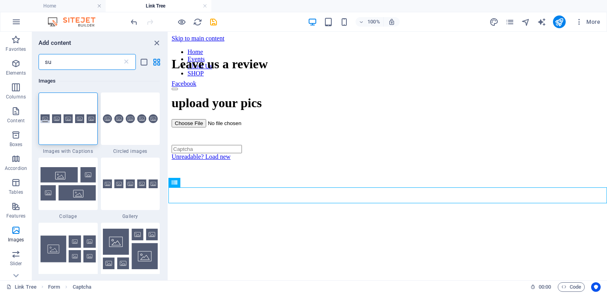
type input "s"
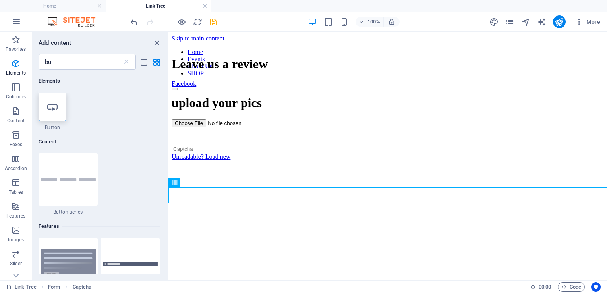
click at [117, 146] on h6 "Content" at bounding box center [99, 142] width 121 height 10
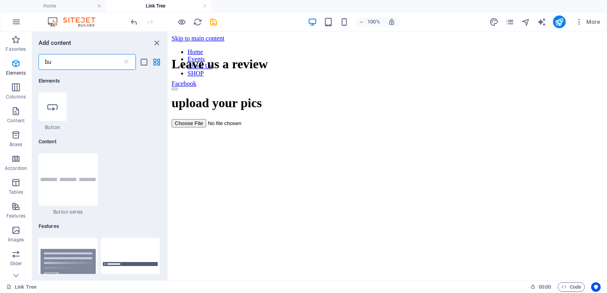
click at [100, 64] on input "bu" at bounding box center [81, 62] width 84 height 16
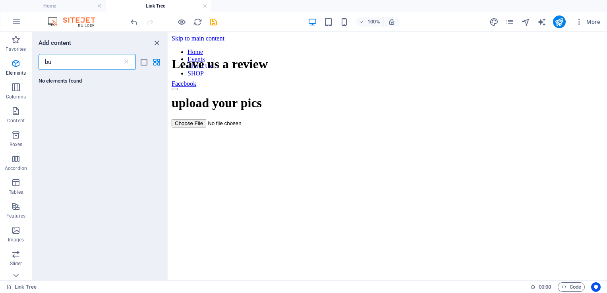
type input "b"
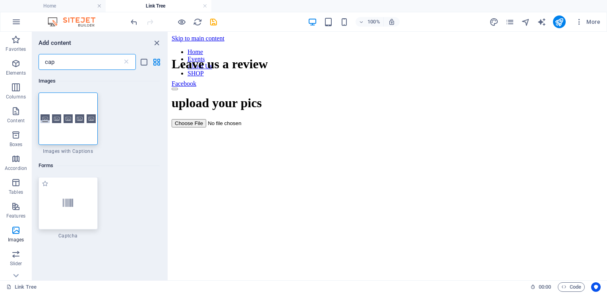
type input "cap"
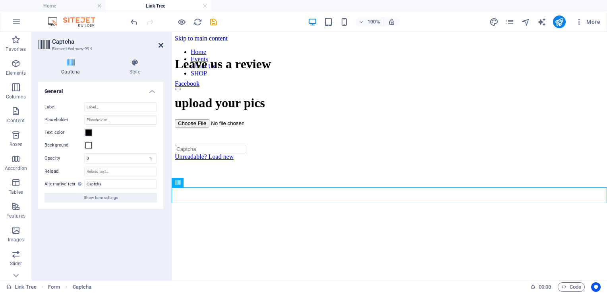
click at [161, 44] on icon at bounding box center [161, 45] width 5 height 6
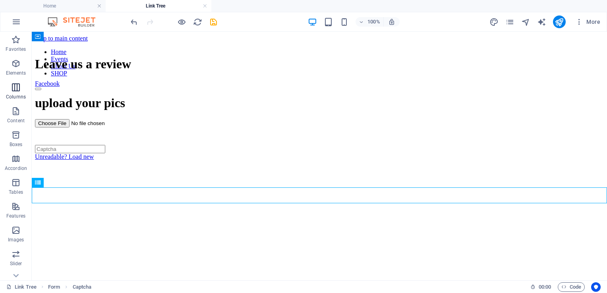
click at [16, 91] on icon "button" at bounding box center [16, 88] width 10 height 10
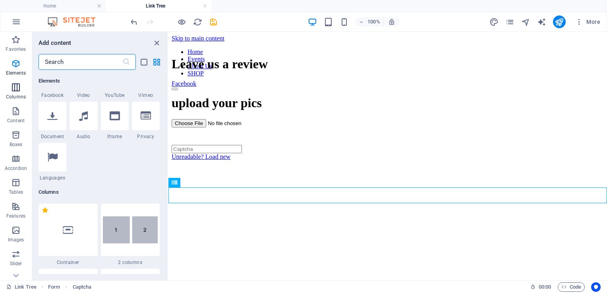
scroll to position [393, 0]
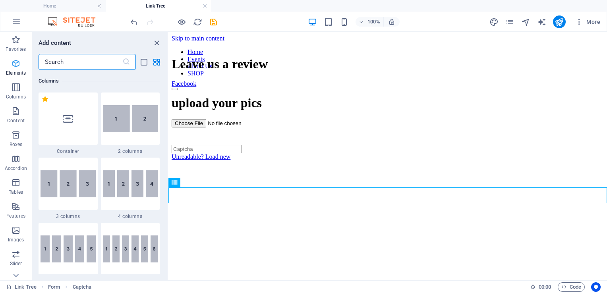
click at [16, 65] on icon "button" at bounding box center [16, 64] width 10 height 10
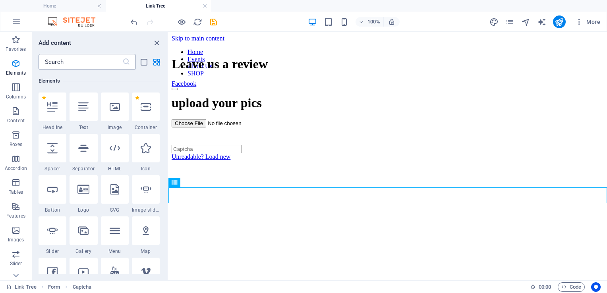
scroll to position [85, 0]
click at [64, 60] on input "text" at bounding box center [81, 62] width 84 height 16
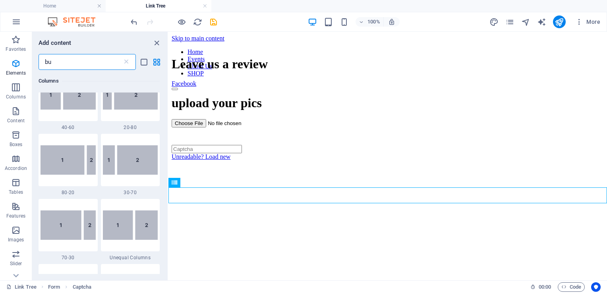
scroll to position [0, 0]
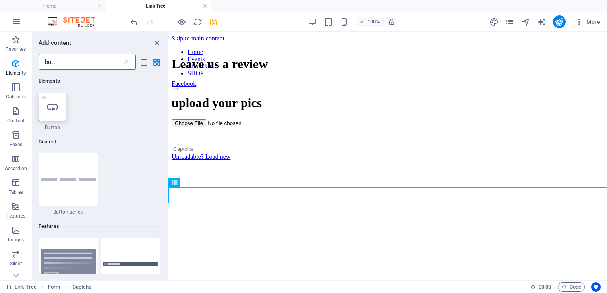
type input "butt"
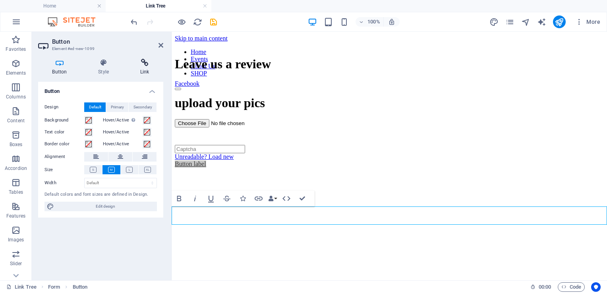
click at [140, 61] on icon at bounding box center [144, 63] width 37 height 8
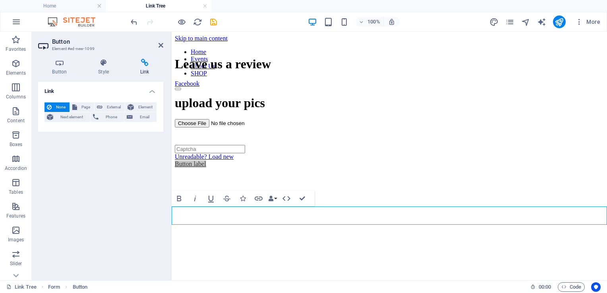
click at [152, 226] on div "Link None Page External Element Next element Phone Email Page Home Events About…" at bounding box center [100, 178] width 125 height 192
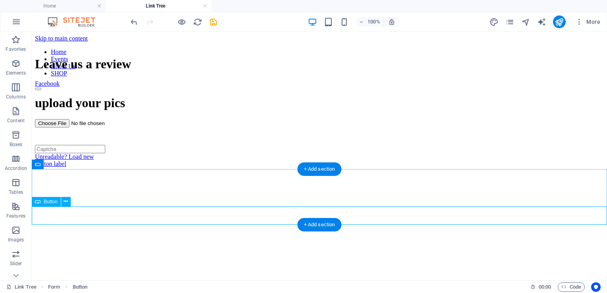
click at [91, 168] on div "Button label" at bounding box center [319, 163] width 569 height 7
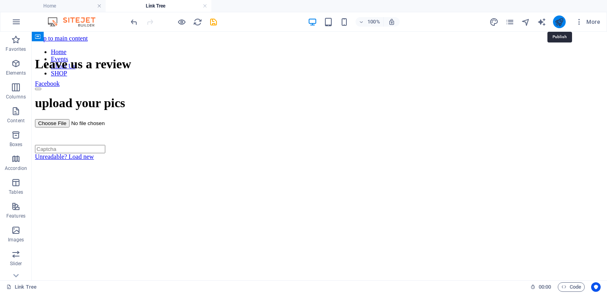
click at [560, 21] on icon "publish" at bounding box center [559, 21] width 9 height 9
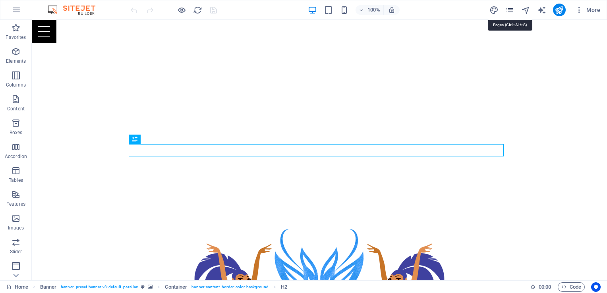
click at [510, 9] on icon "pages" at bounding box center [509, 10] width 9 height 9
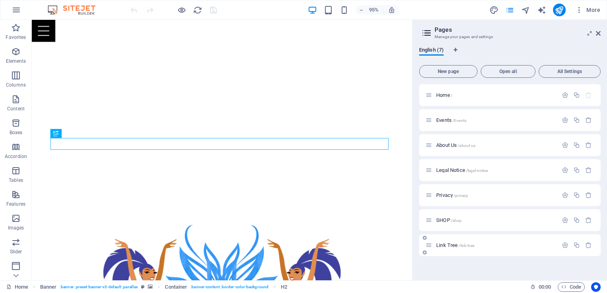
click at [526, 250] on div "Link Tree /link-tree" at bounding box center [510, 245] width 182 height 22
